Goal: Obtain resource: Download file/media

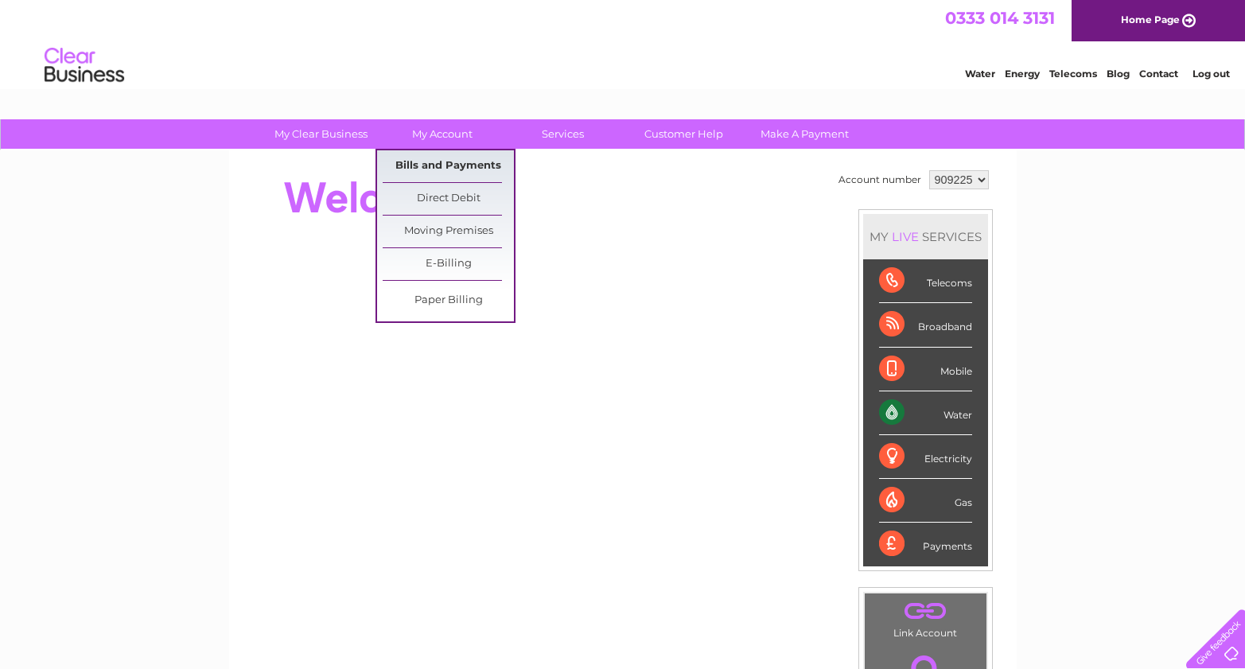
click at [461, 164] on link "Bills and Payments" at bounding box center [448, 166] width 131 height 32
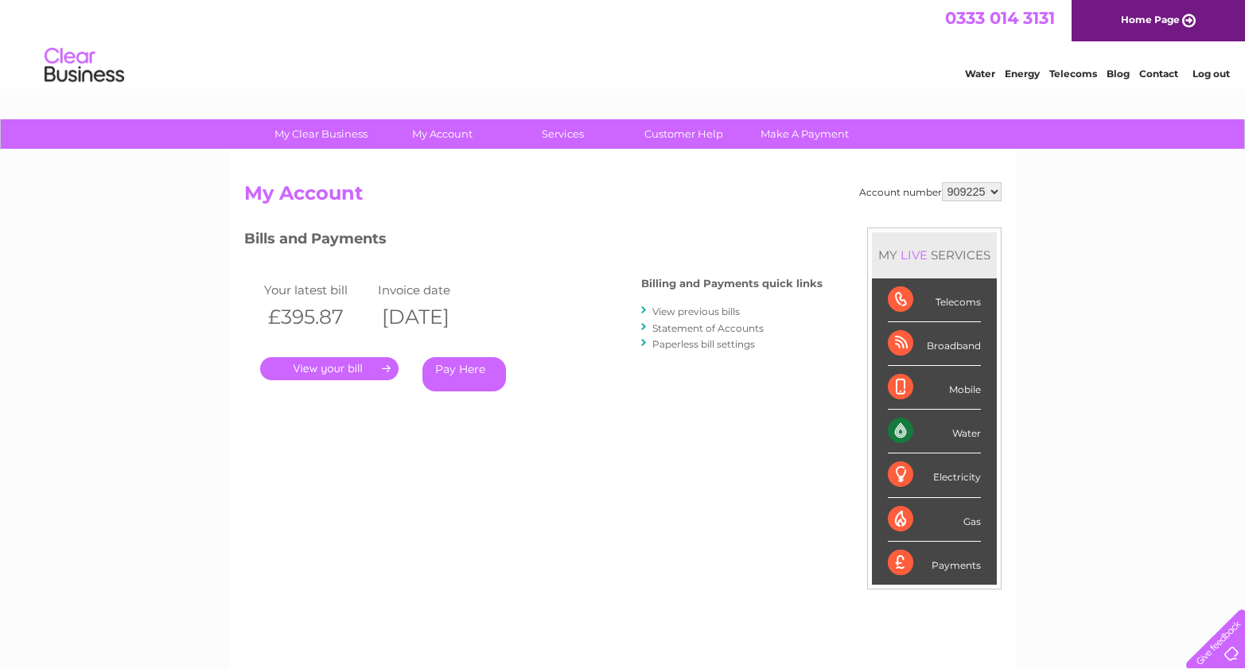
click at [726, 308] on link "View previous bills" at bounding box center [696, 311] width 88 height 12
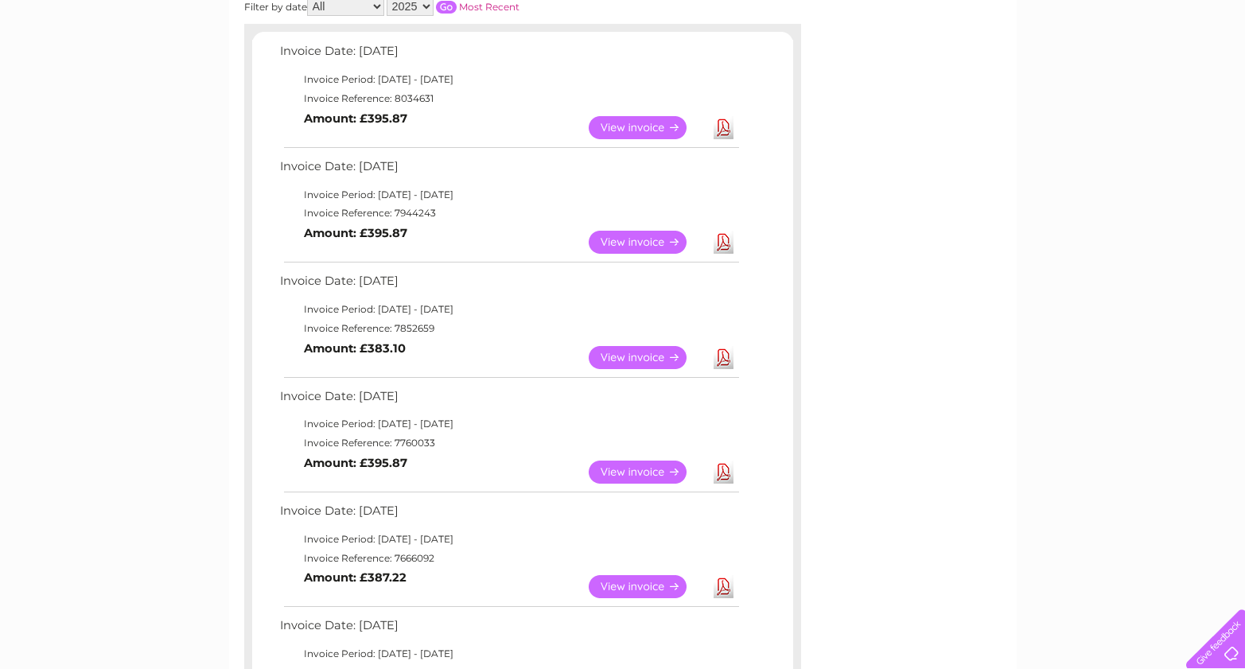
scroll to position [259, 0]
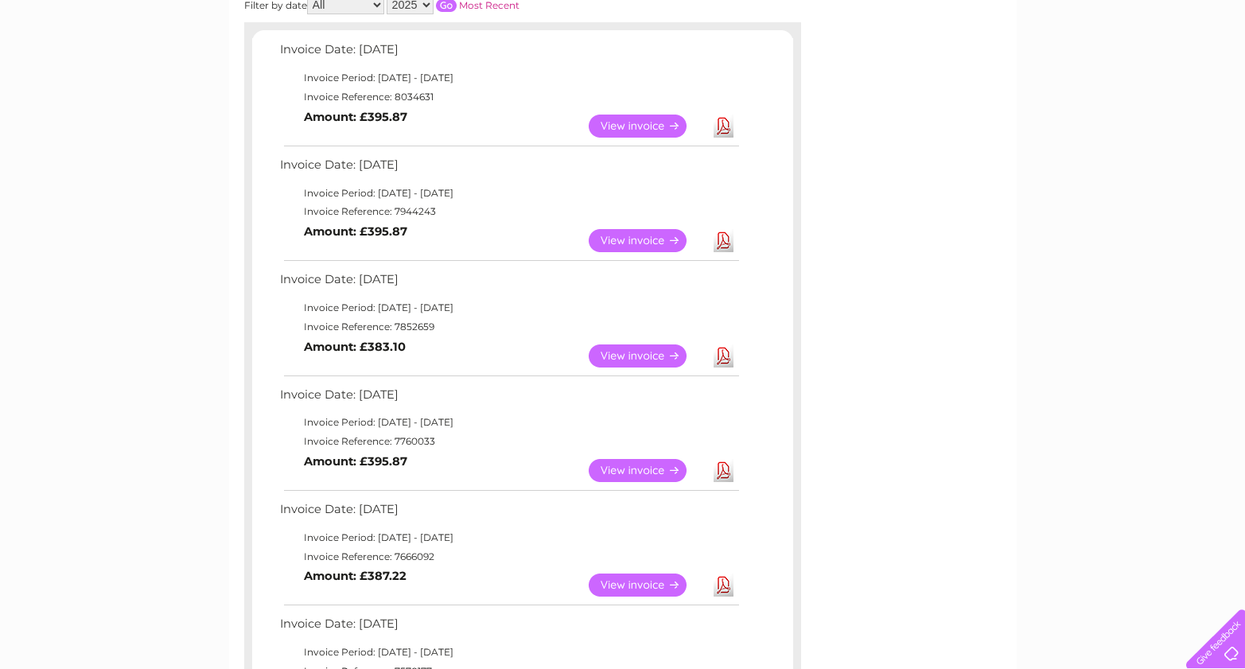
click at [726, 470] on link "Download" at bounding box center [724, 470] width 20 height 23
